Goal: Information Seeking & Learning: Check status

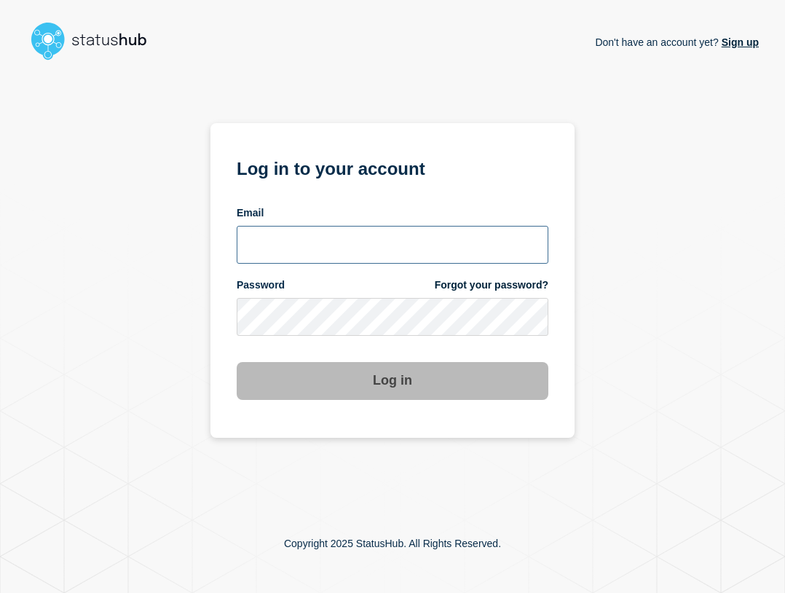
type input "[EMAIL_ADDRESS][PERSON_NAME][DOMAIN_NAME]"
click at [360, 232] on input "[EMAIL_ADDRESS][PERSON_NAME][DOMAIN_NAME]" at bounding box center [393, 245] width 312 height 38
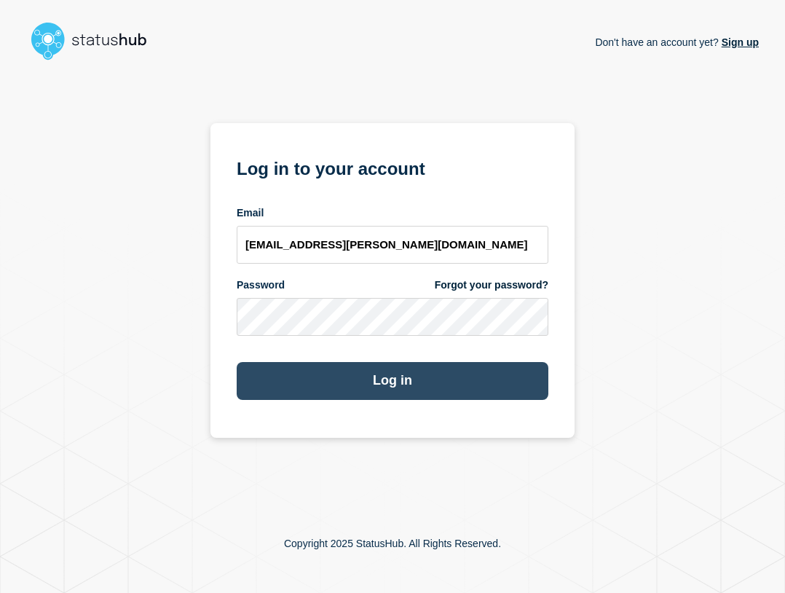
click at [433, 374] on button "Log in" at bounding box center [393, 381] width 312 height 38
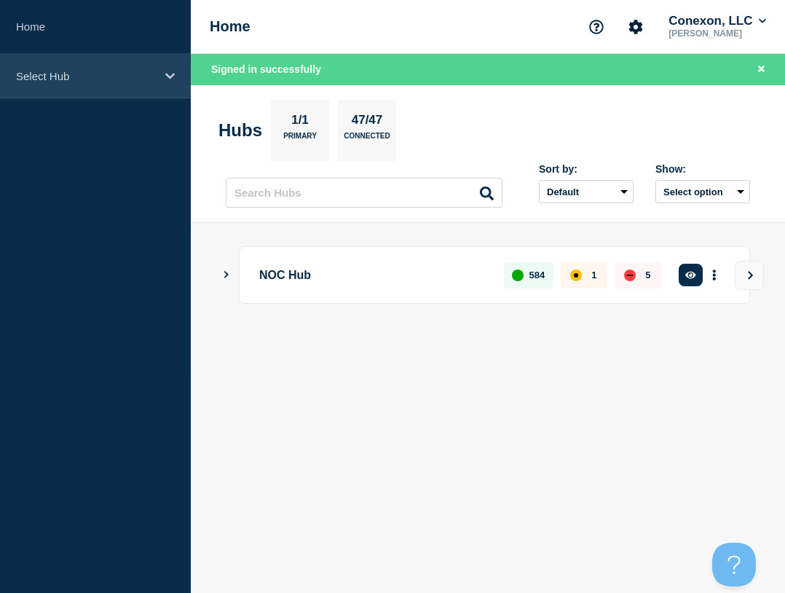
click at [43, 71] on p "Select Hub" at bounding box center [86, 76] width 140 height 12
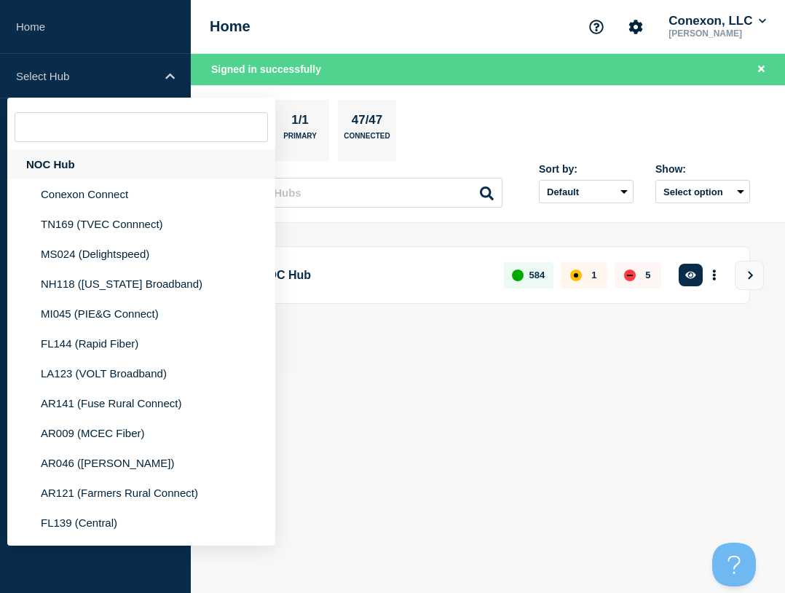
click at [63, 161] on div "NOC Hub" at bounding box center [141, 164] width 268 height 30
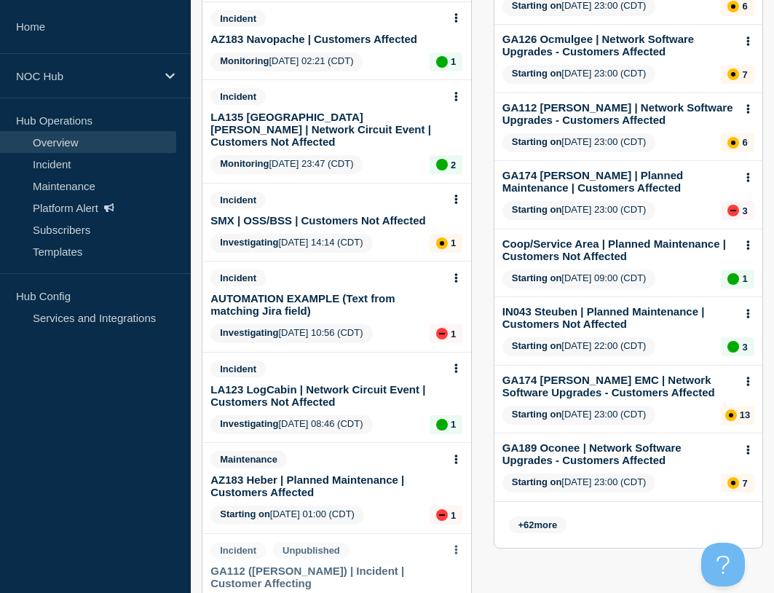
scroll to position [394, 0]
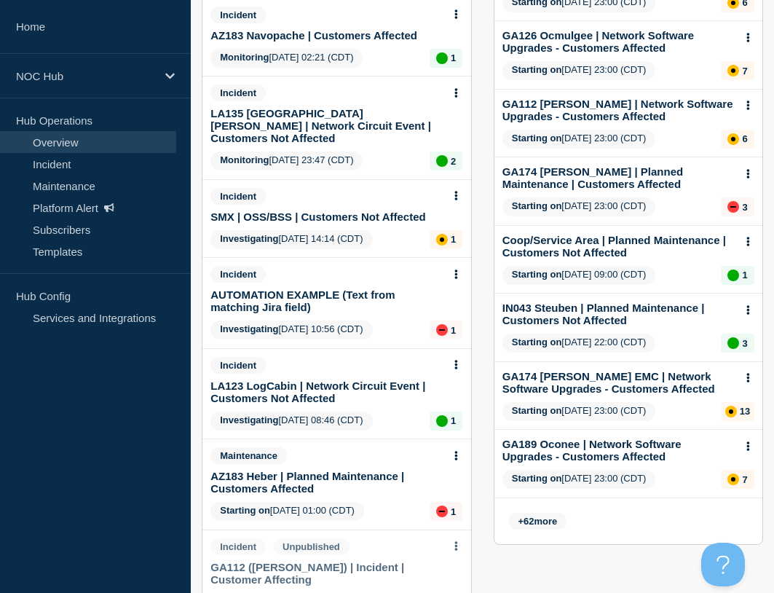
click at [359, 379] on link "LA123 LogCabin | Network Circuit Event | Customers Not Affected" at bounding box center [327, 391] width 232 height 25
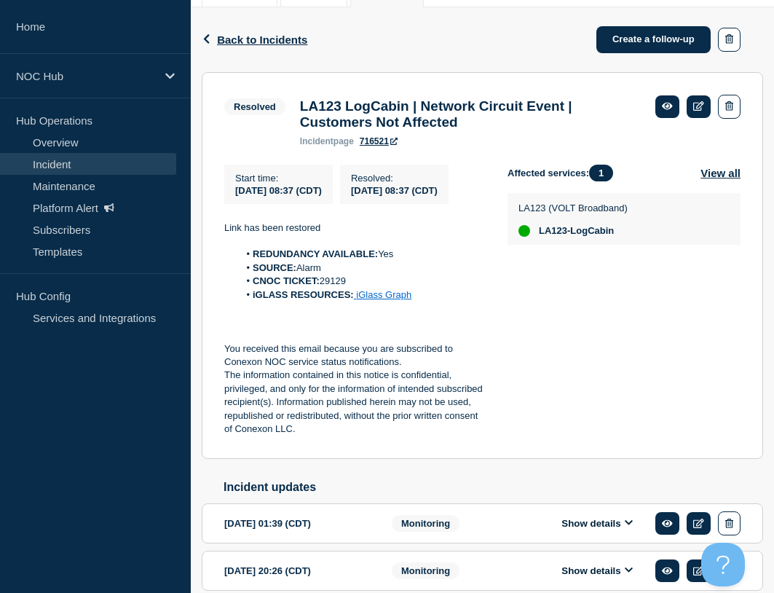
scroll to position [358, 0]
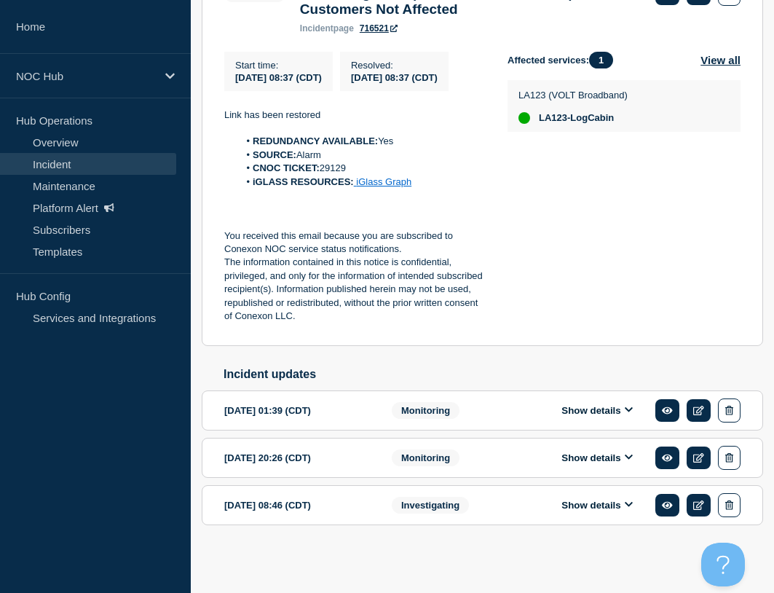
click at [581, 414] on button "Show details" at bounding box center [597, 410] width 80 height 12
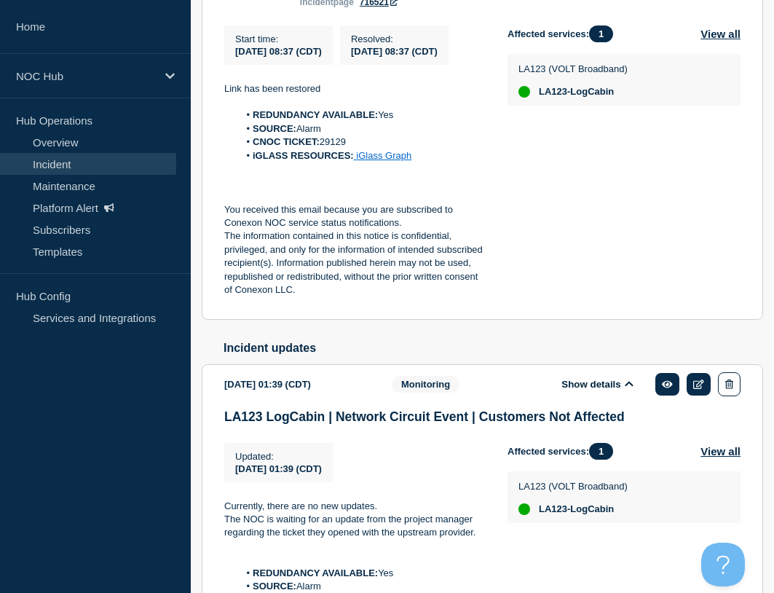
click at [578, 390] on button "Show details" at bounding box center [597, 384] width 80 height 12
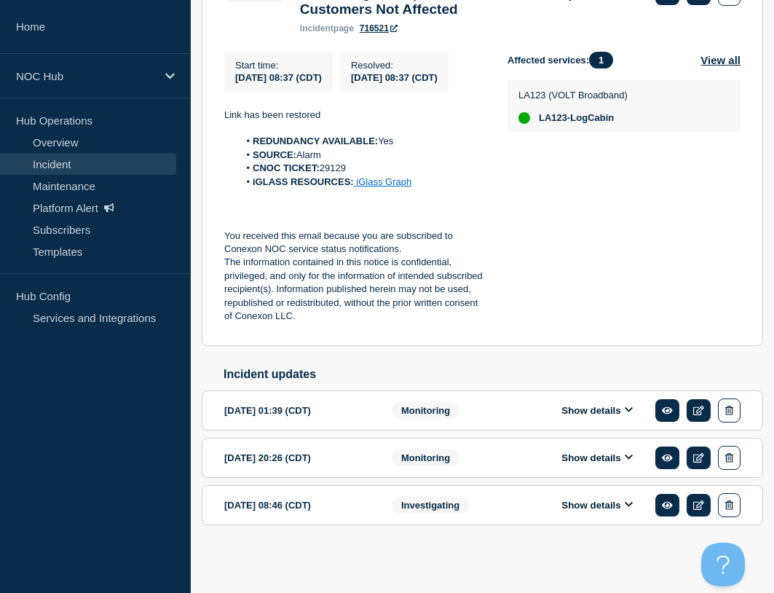
click at [591, 449] on div "Show details" at bounding box center [643, 458] width 196 height 24
click at [591, 452] on button "Show details" at bounding box center [597, 458] width 80 height 12
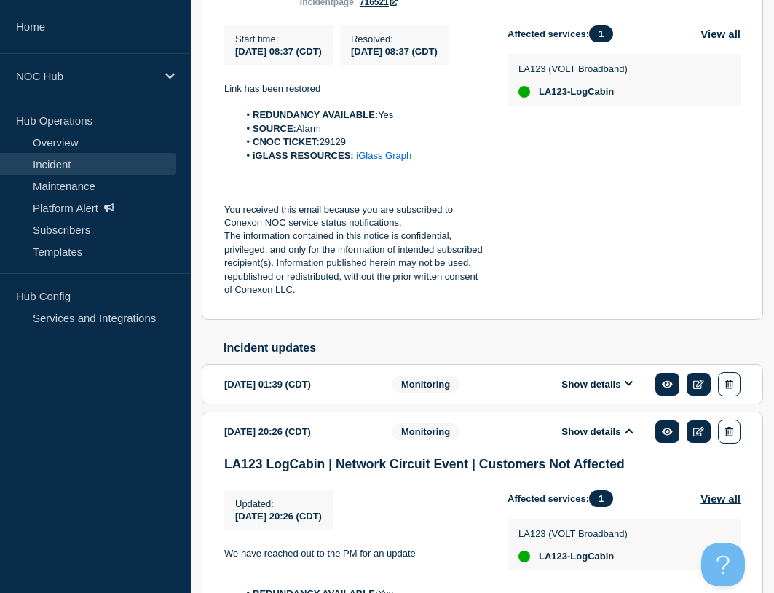
scroll to position [430, 0]
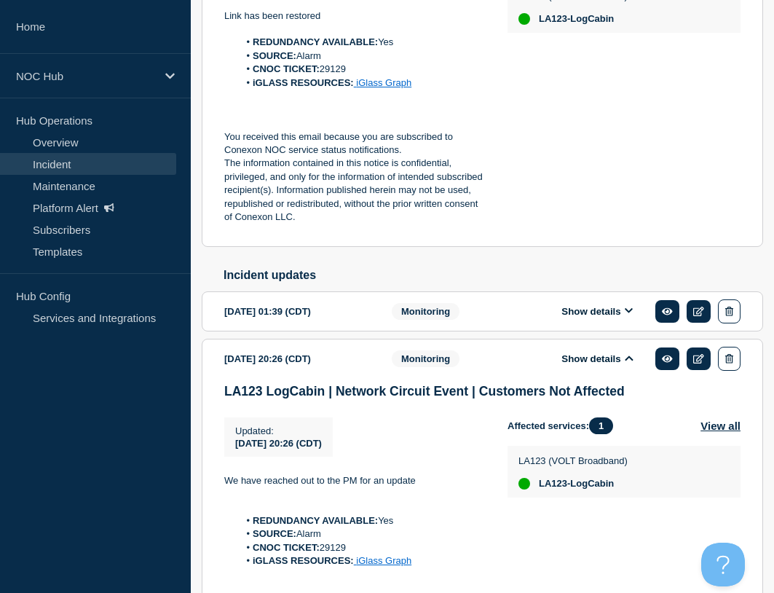
click at [603, 365] on button "Show details" at bounding box center [597, 359] width 80 height 12
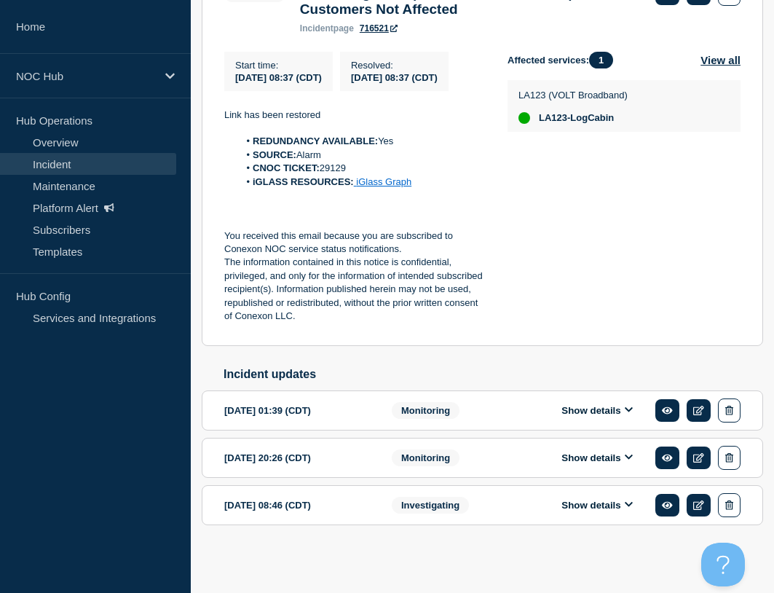
click at [597, 501] on button "Show details" at bounding box center [597, 505] width 80 height 12
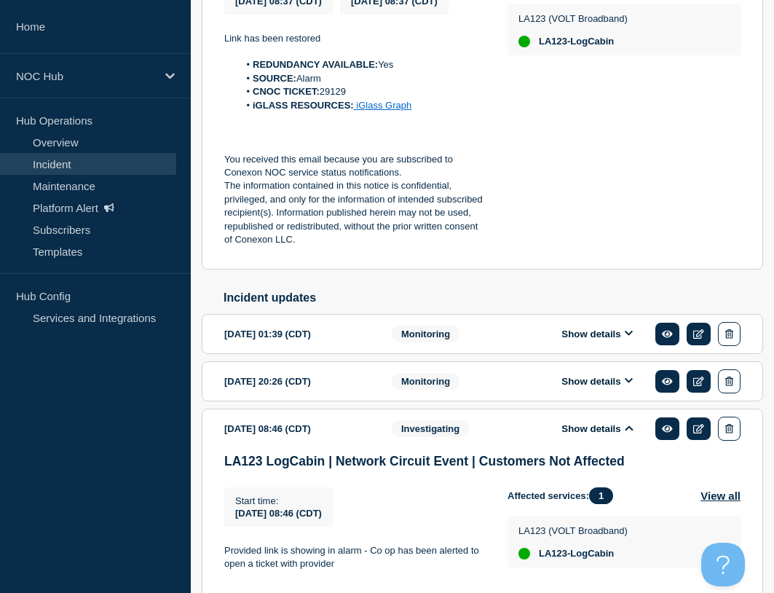
scroll to position [430, 0]
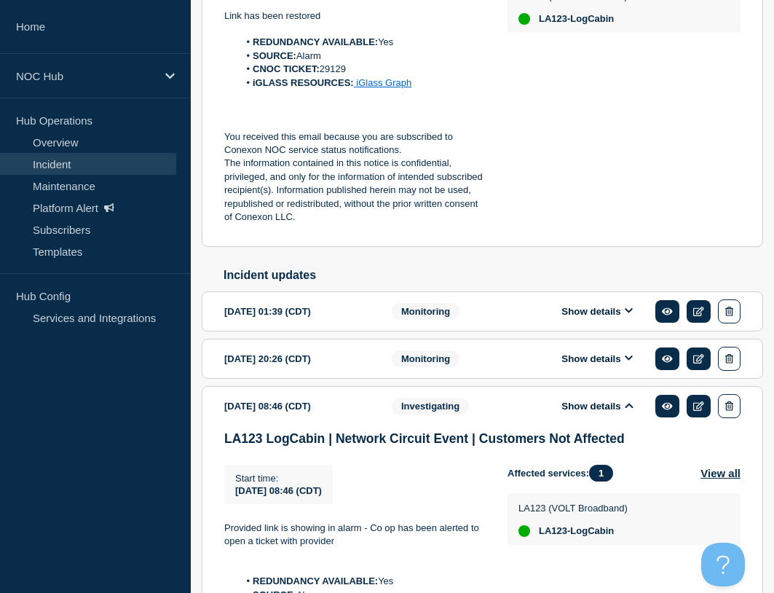
click at [593, 412] on button "Show details" at bounding box center [597, 406] width 80 height 12
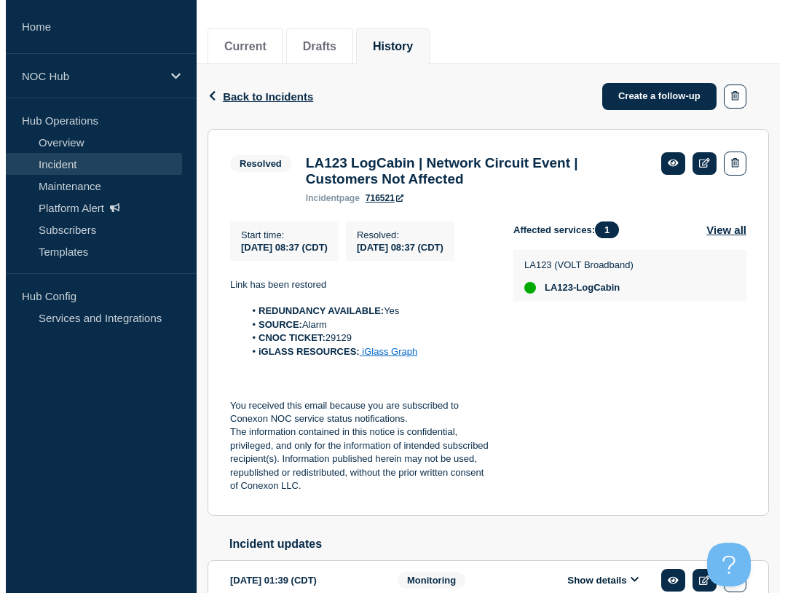
scroll to position [0, 0]
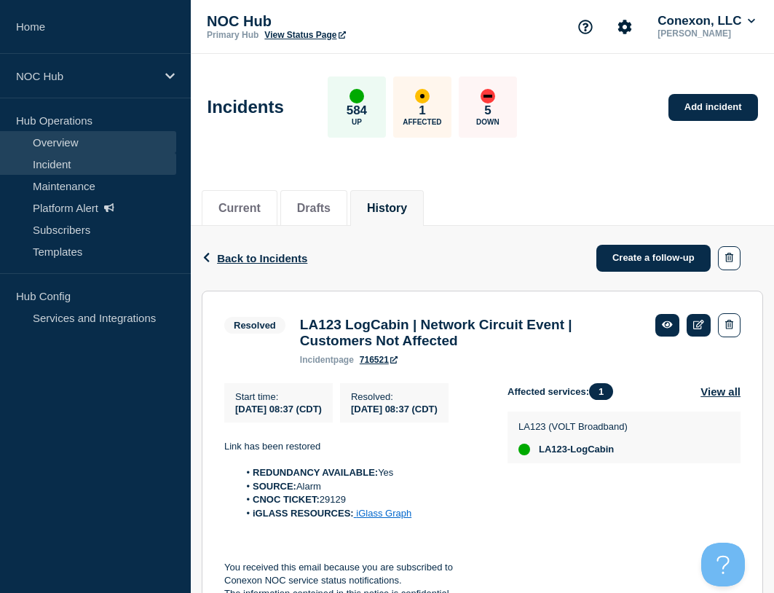
click at [80, 144] on link "Overview" at bounding box center [88, 142] width 176 height 22
